Goal: Task Accomplishment & Management: Use online tool/utility

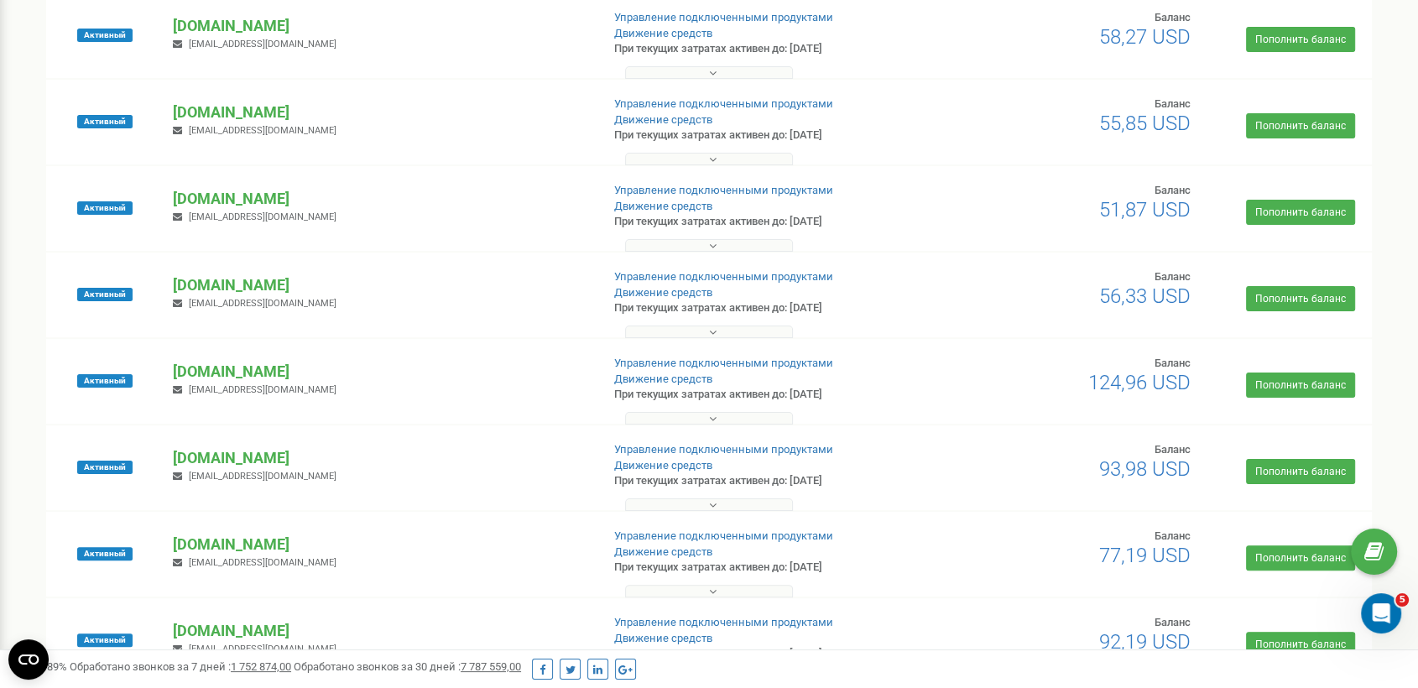
scroll to position [288, 0]
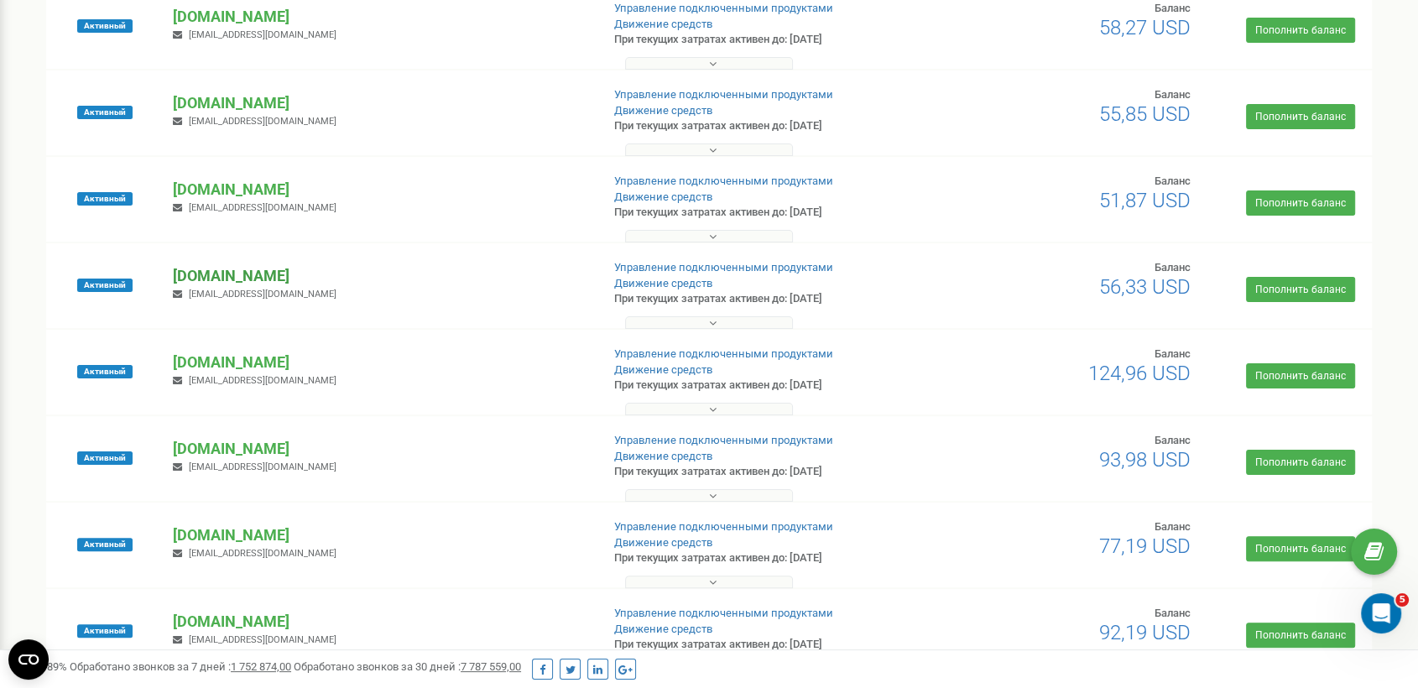
click at [269, 280] on p "[DOMAIN_NAME]" at bounding box center [380, 276] width 414 height 22
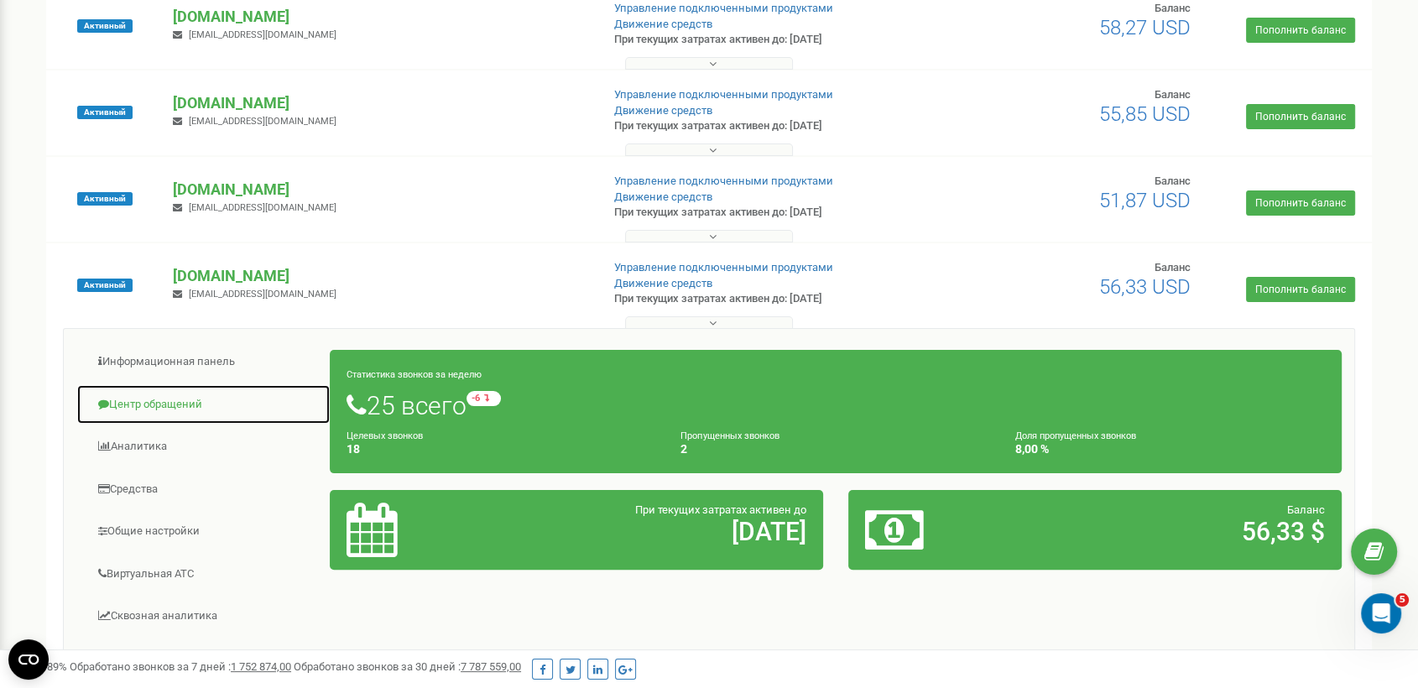
click at [192, 398] on link "Центр обращений" at bounding box center [203, 404] width 254 height 41
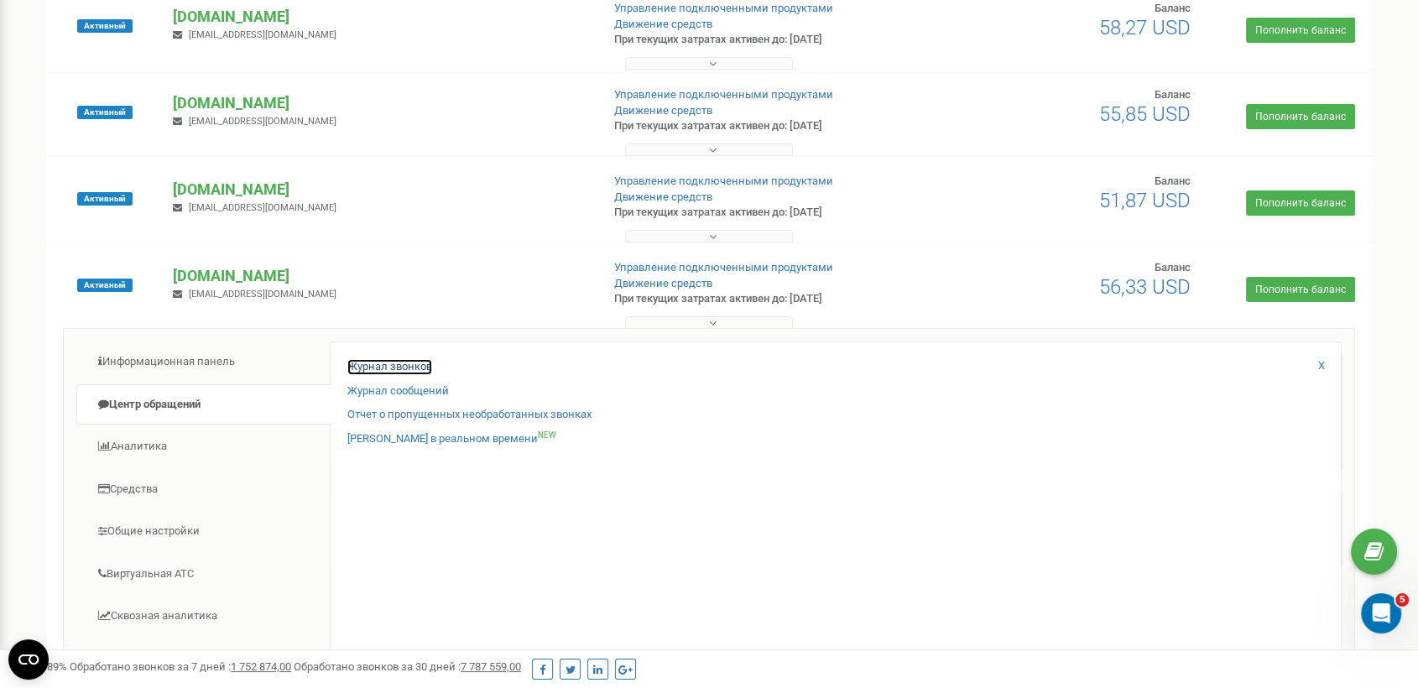
click at [368, 363] on link "Журнал звонков" at bounding box center [389, 367] width 85 height 16
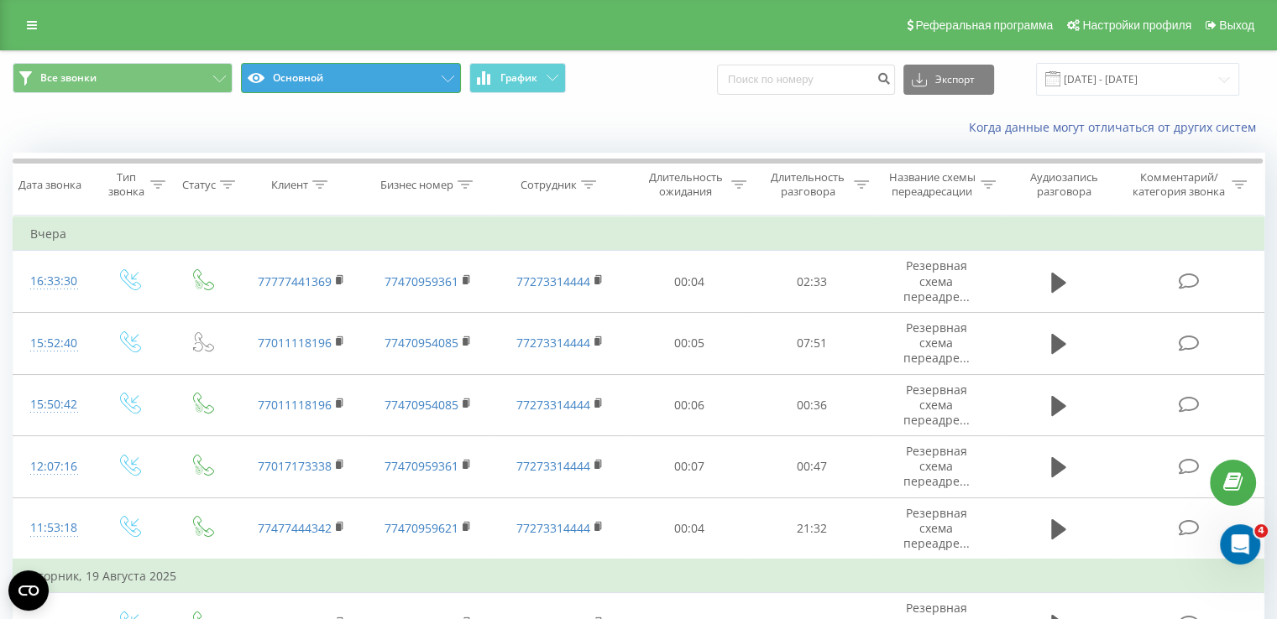
click at [373, 78] on button "Основной" at bounding box center [351, 78] width 220 height 30
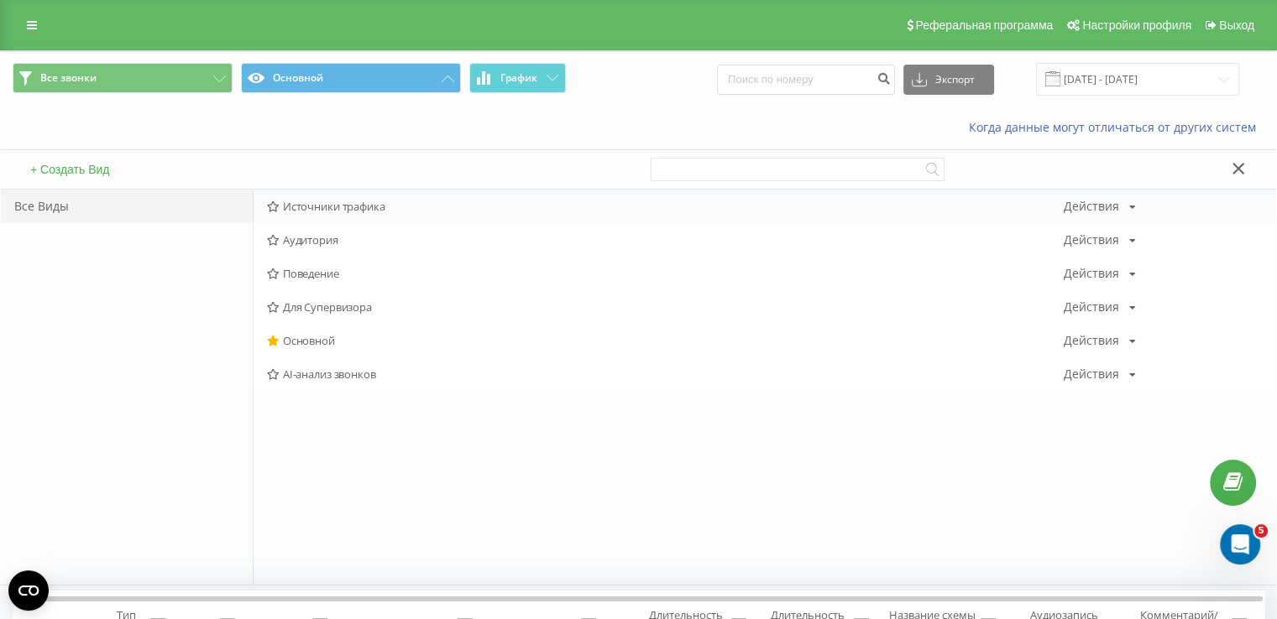
click at [358, 202] on span "Источники трафика" at bounding box center [665, 207] width 797 height 12
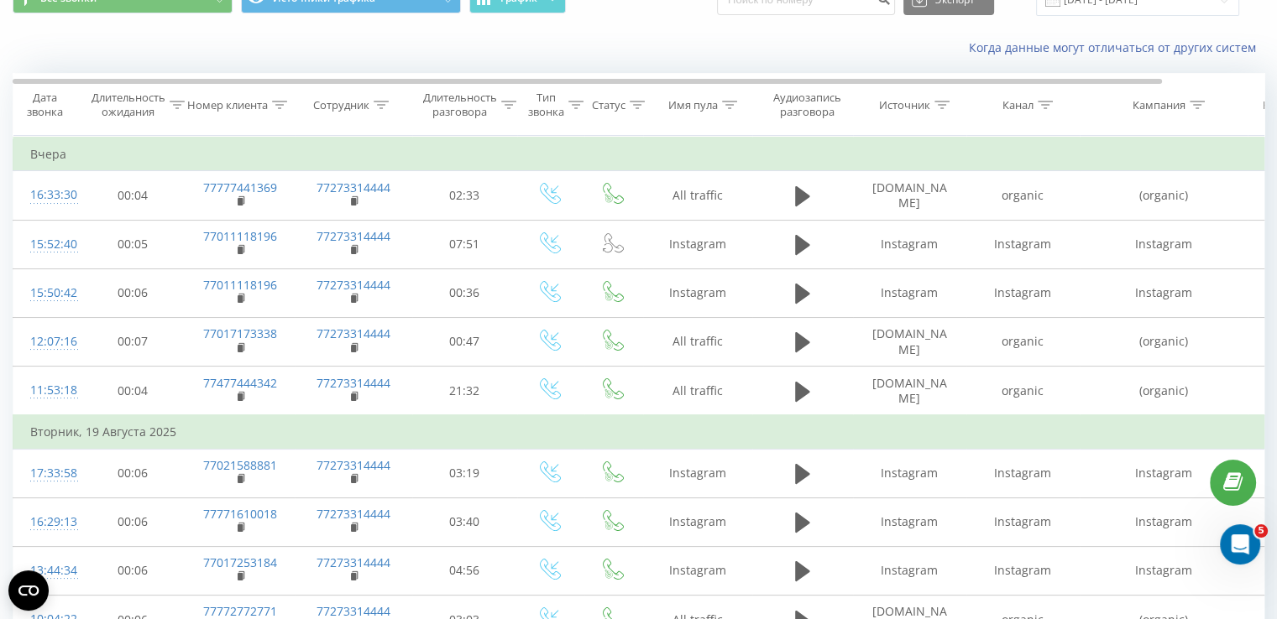
scroll to position [53, 0]
